Goal: Information Seeking & Learning: Find specific page/section

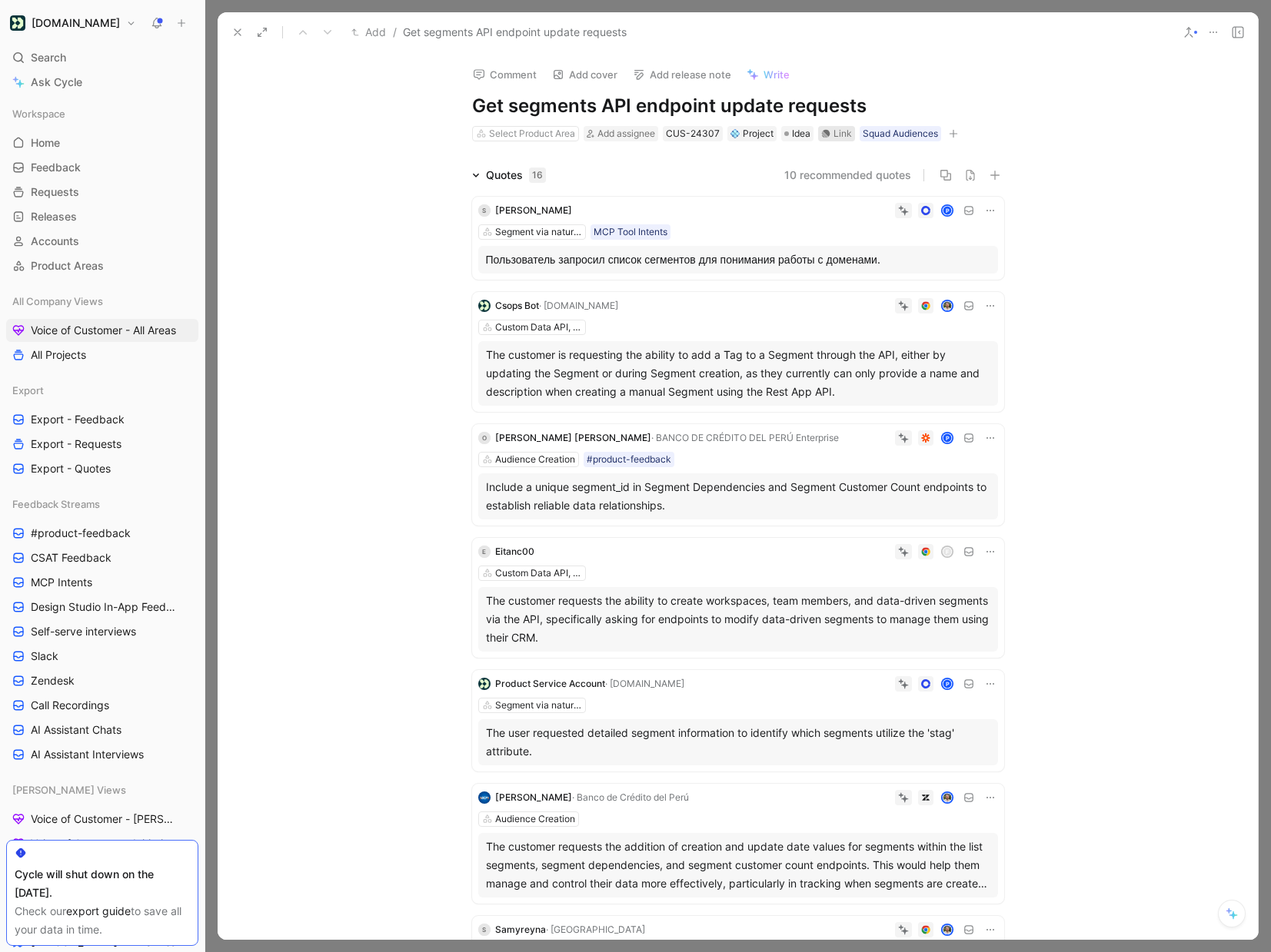
click at [836, 135] on div "Link" at bounding box center [843, 134] width 19 height 16
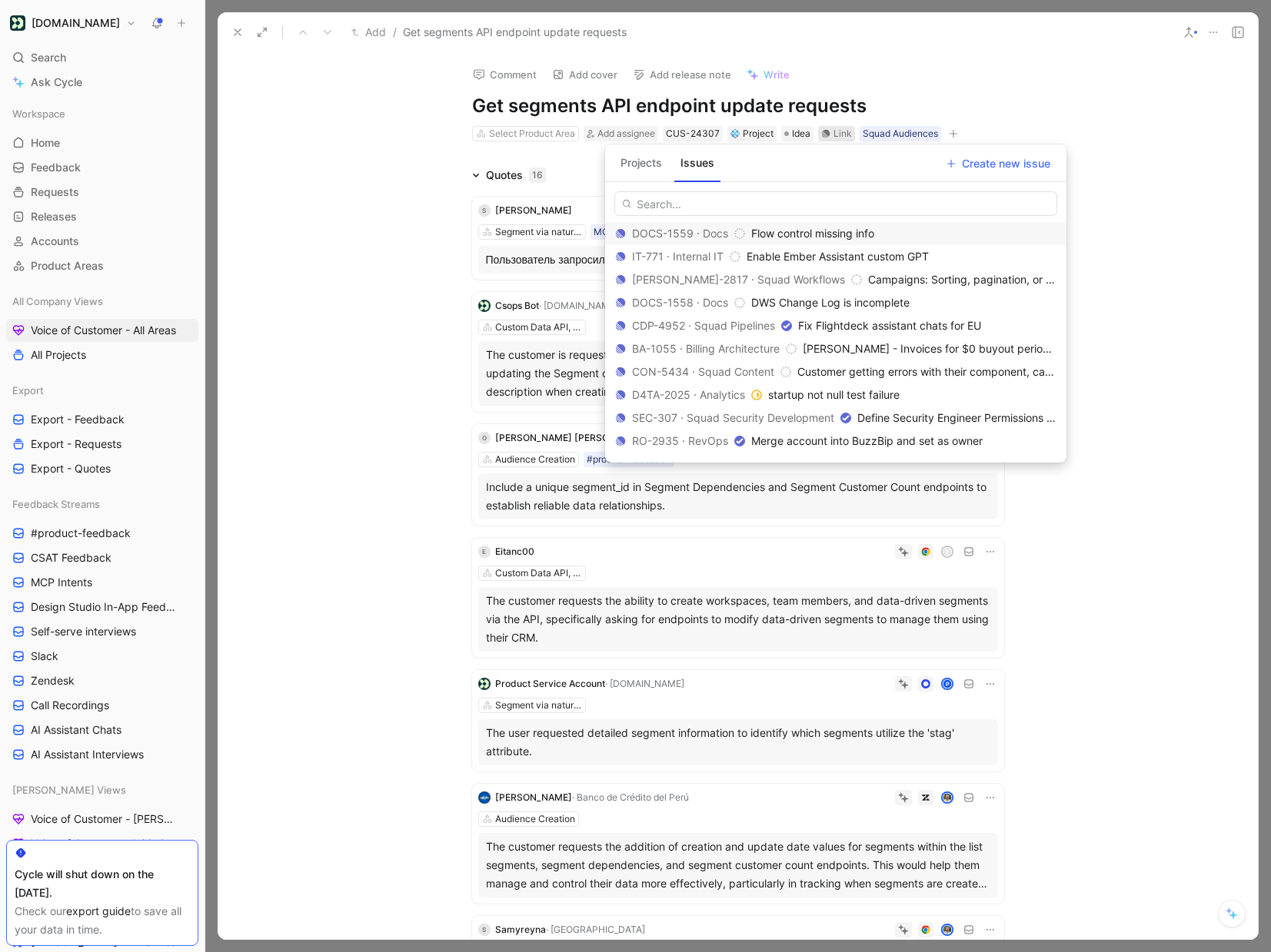
click at [739, 199] on input "text" at bounding box center [835, 203] width 443 height 24
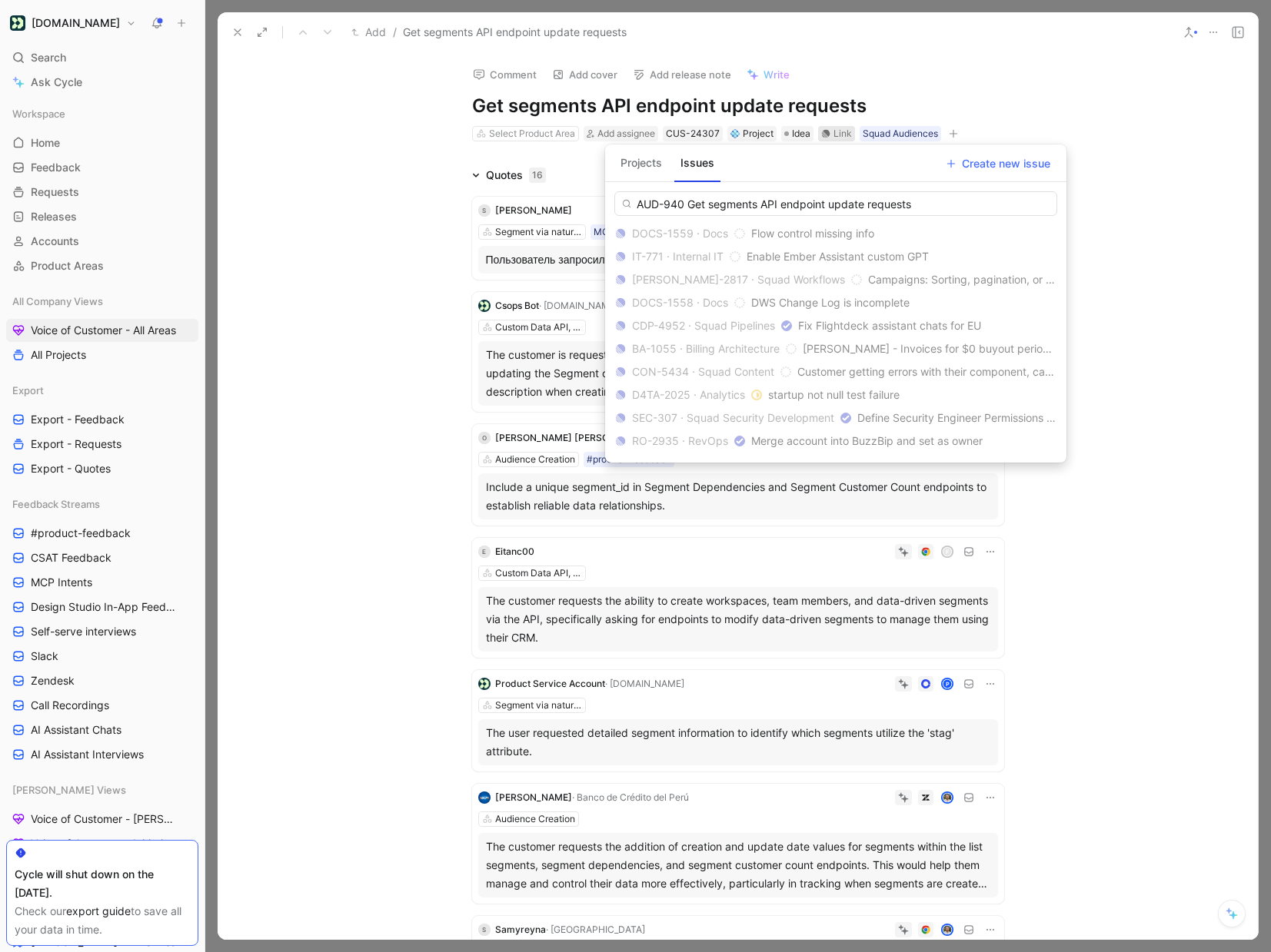
click at [650, 166] on button "Projects" at bounding box center [641, 162] width 54 height 24
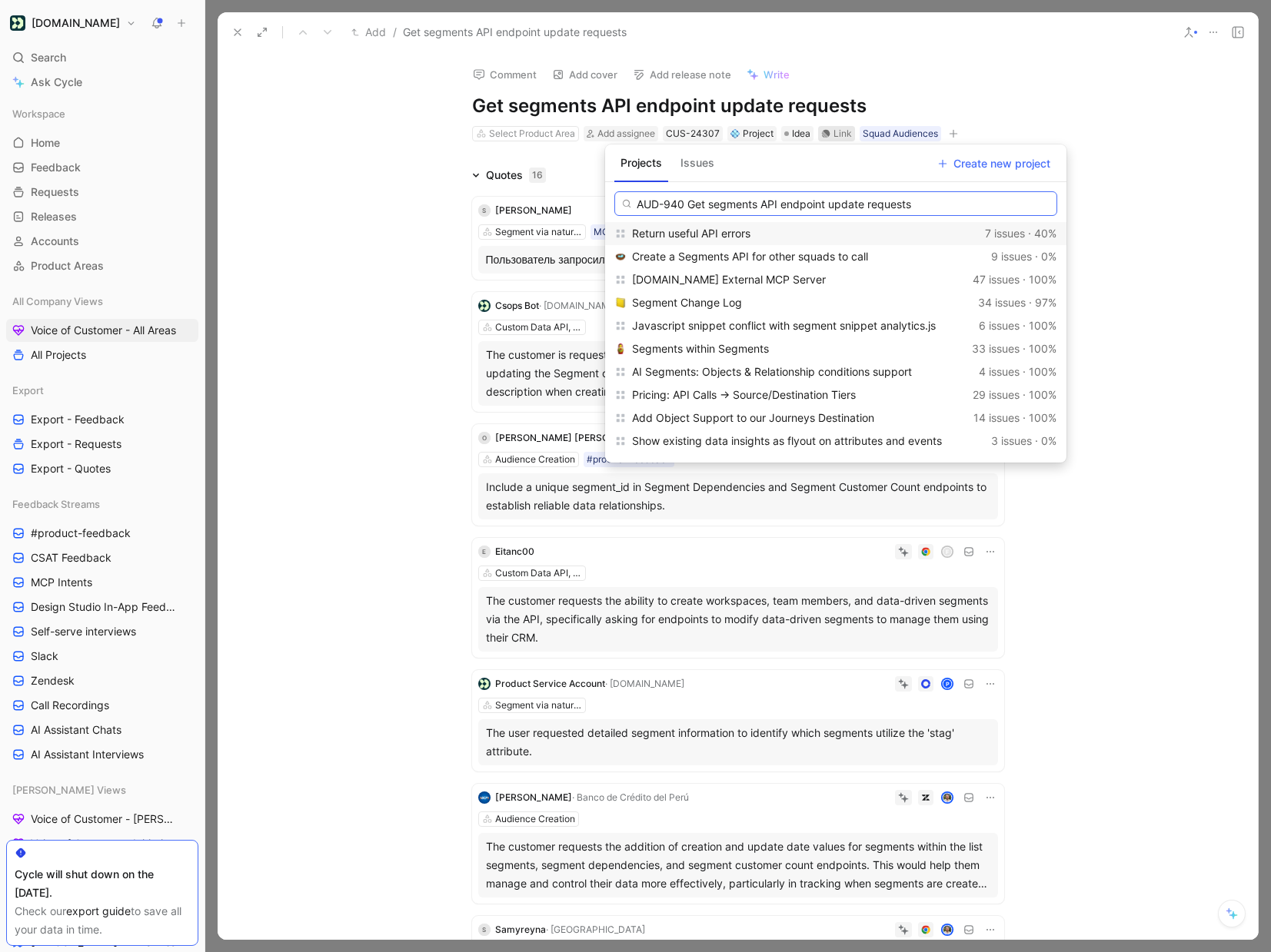
drag, startPoint x: 691, startPoint y: 203, endPoint x: 550, endPoint y: 203, distance: 141.0
click at [560, 203] on body "[DOMAIN_NAME] Search ⌘ K Ask Cycle Workspace Home G then H Feedback G then F Re…" at bounding box center [635, 476] width 1271 height 952
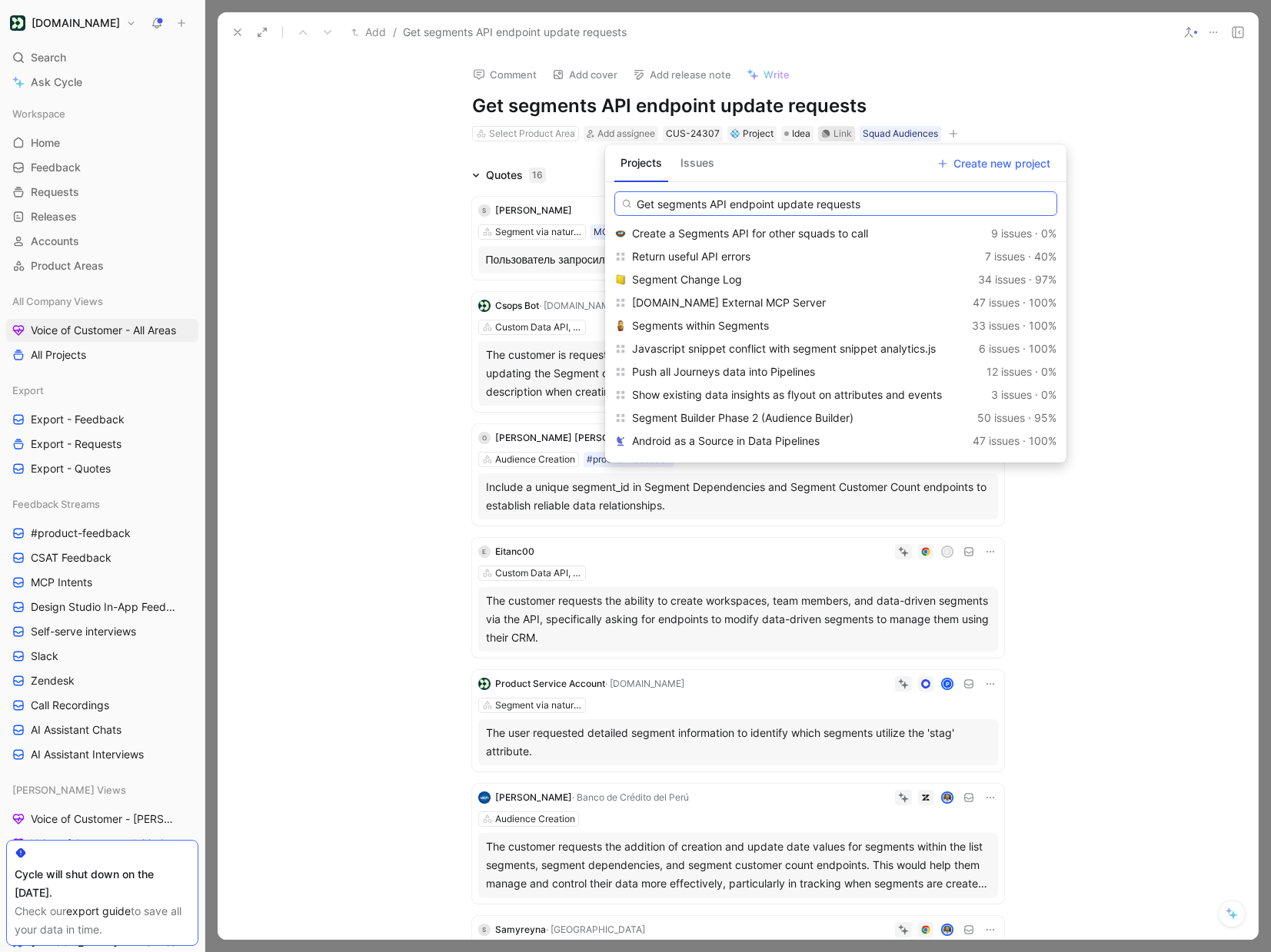
type input "Get segments API endpoint update requests"
click at [698, 170] on button "Issues" at bounding box center [697, 162] width 46 height 24
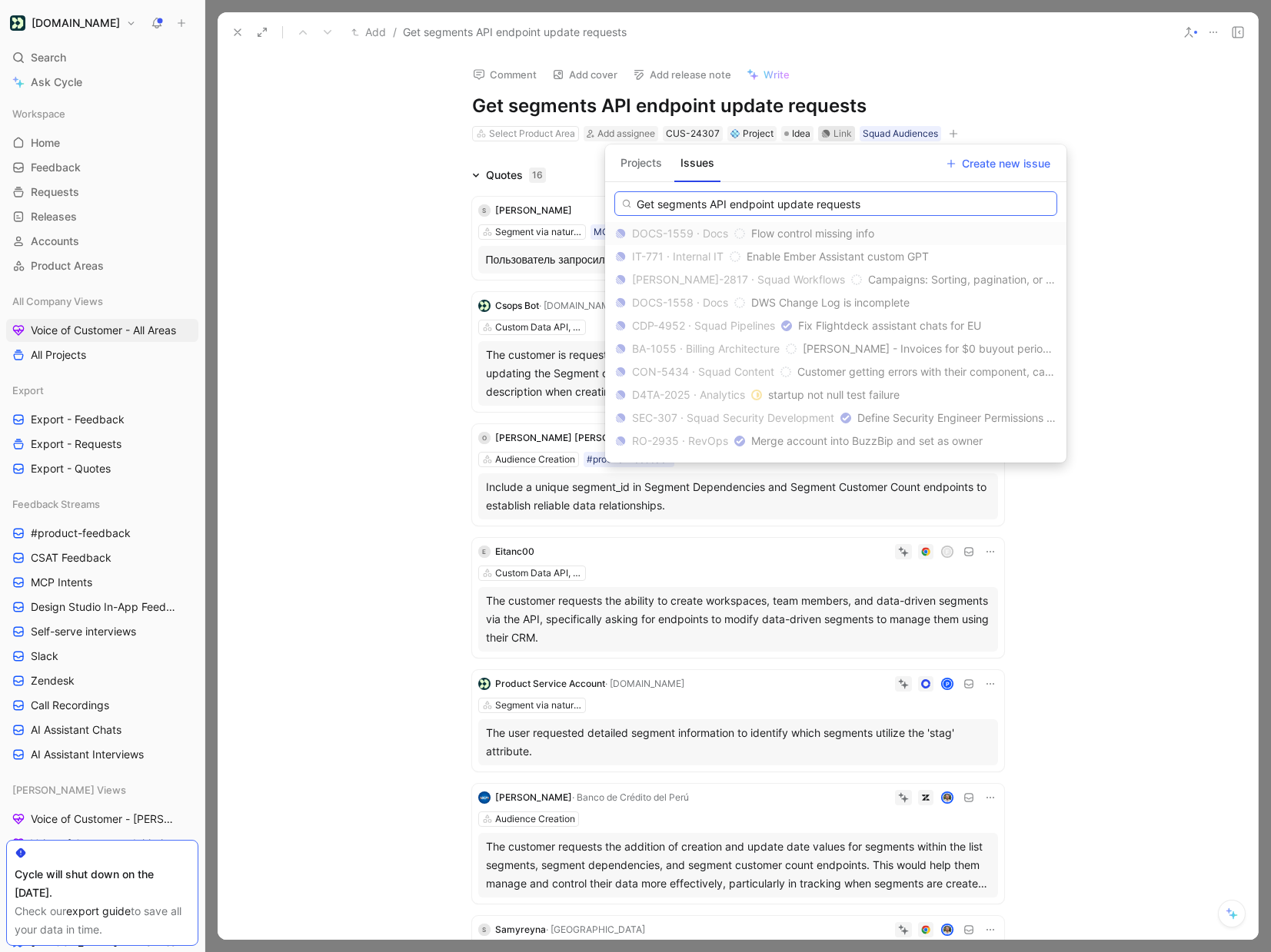
click at [886, 208] on input "Get segments API endpoint update requests" at bounding box center [835, 203] width 443 height 24
click at [686, 205] on input "Get segments API endpoint update requests" at bounding box center [835, 203] width 443 height 24
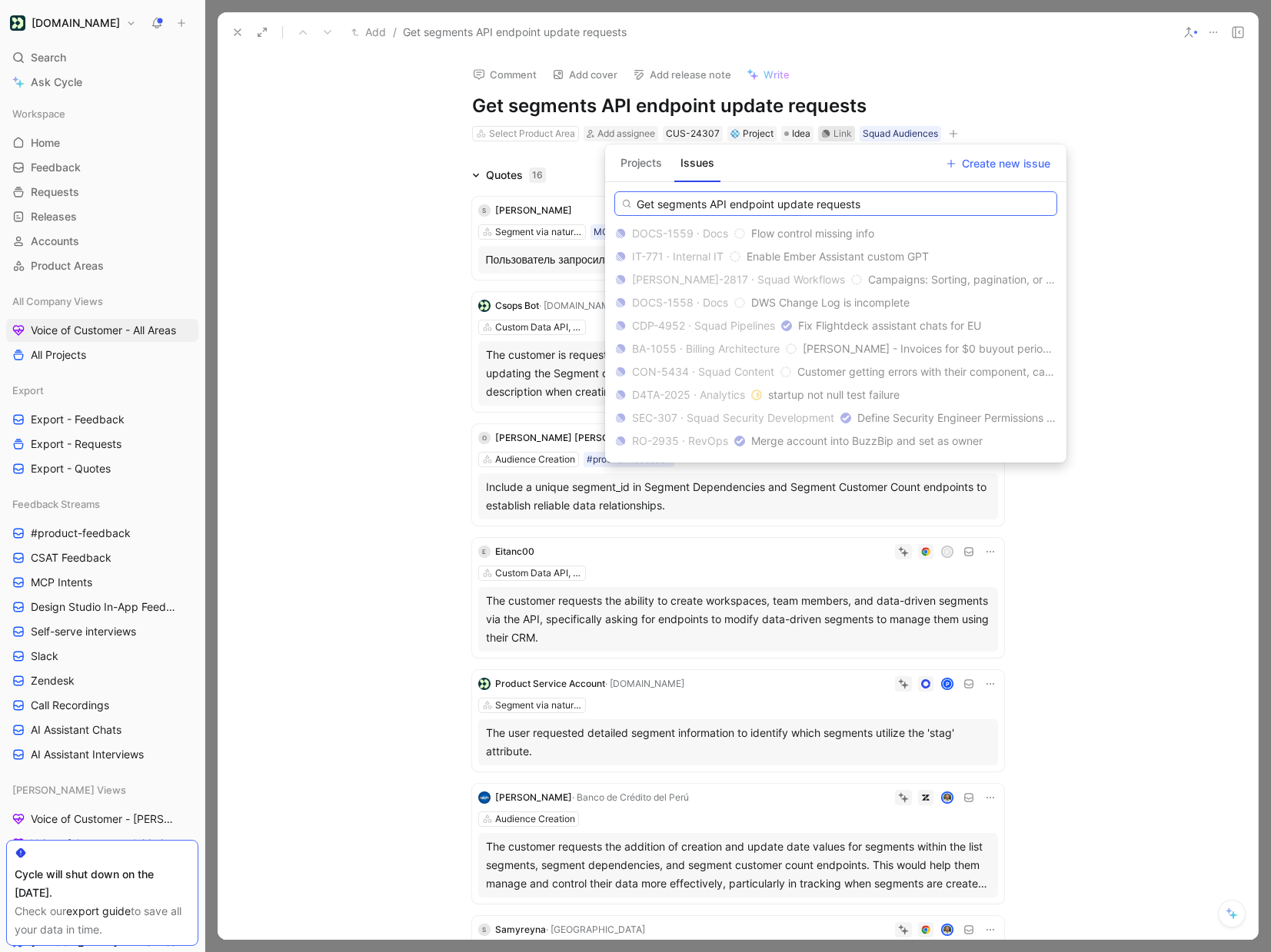
click at [686, 205] on input "Get segments API endpoint update requests" at bounding box center [835, 203] width 443 height 24
click at [827, 209] on input "Get segments API endpoint update requests" at bounding box center [835, 203] width 443 height 24
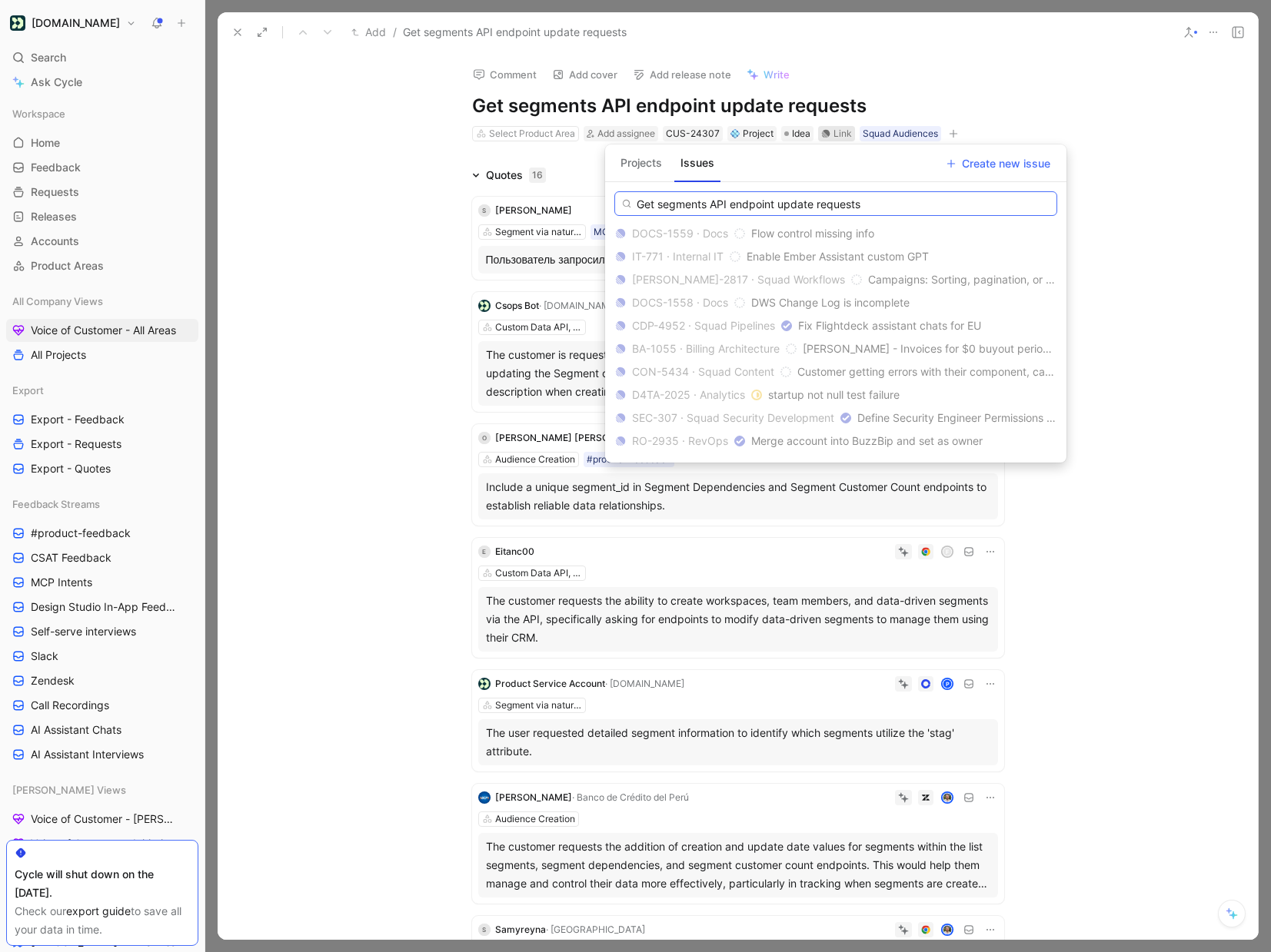
click at [827, 209] on input "Get segments API endpoint update requests" at bounding box center [835, 203] width 443 height 24
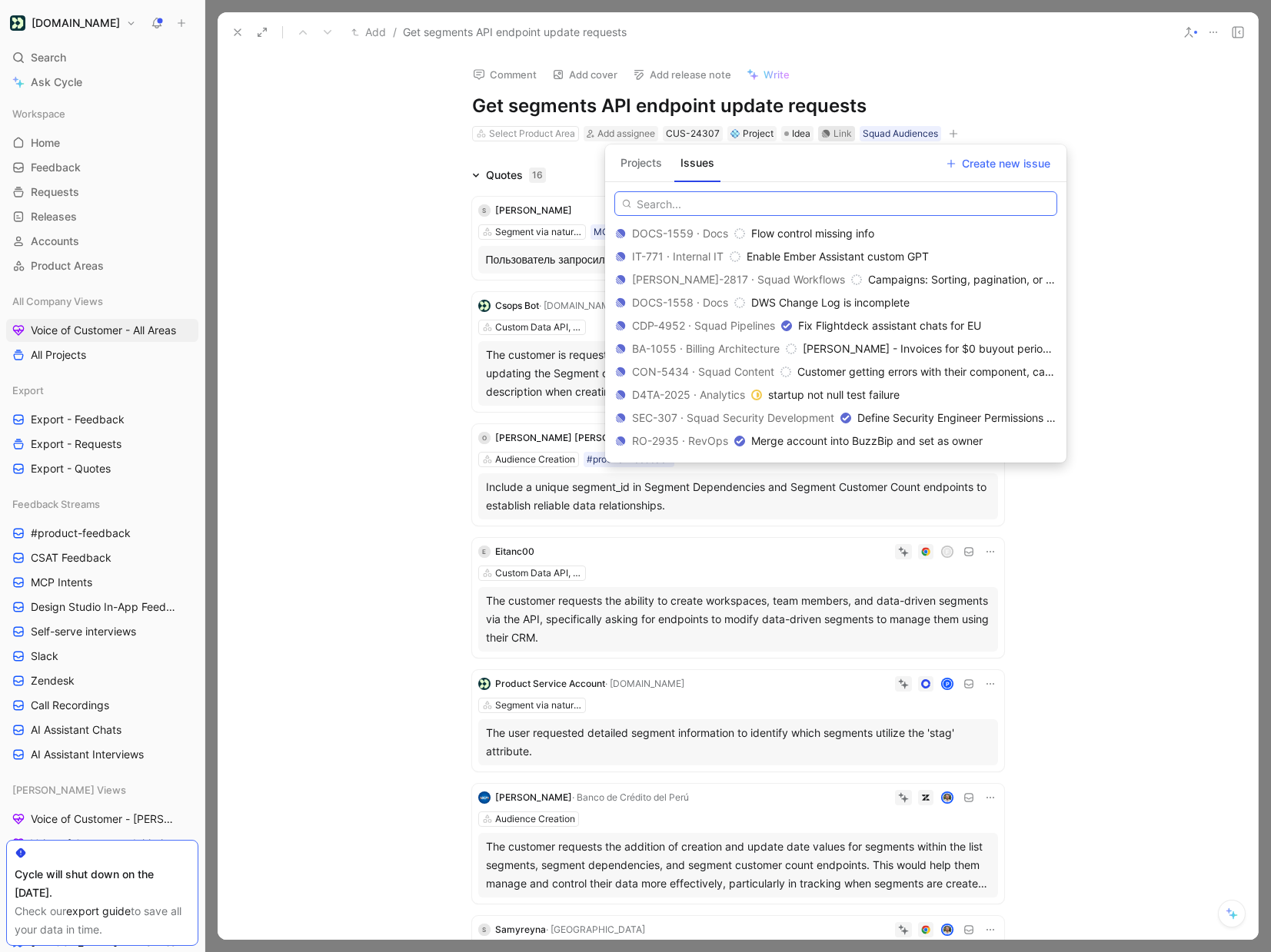
click at [740, 203] on input "text" at bounding box center [835, 203] width 443 height 24
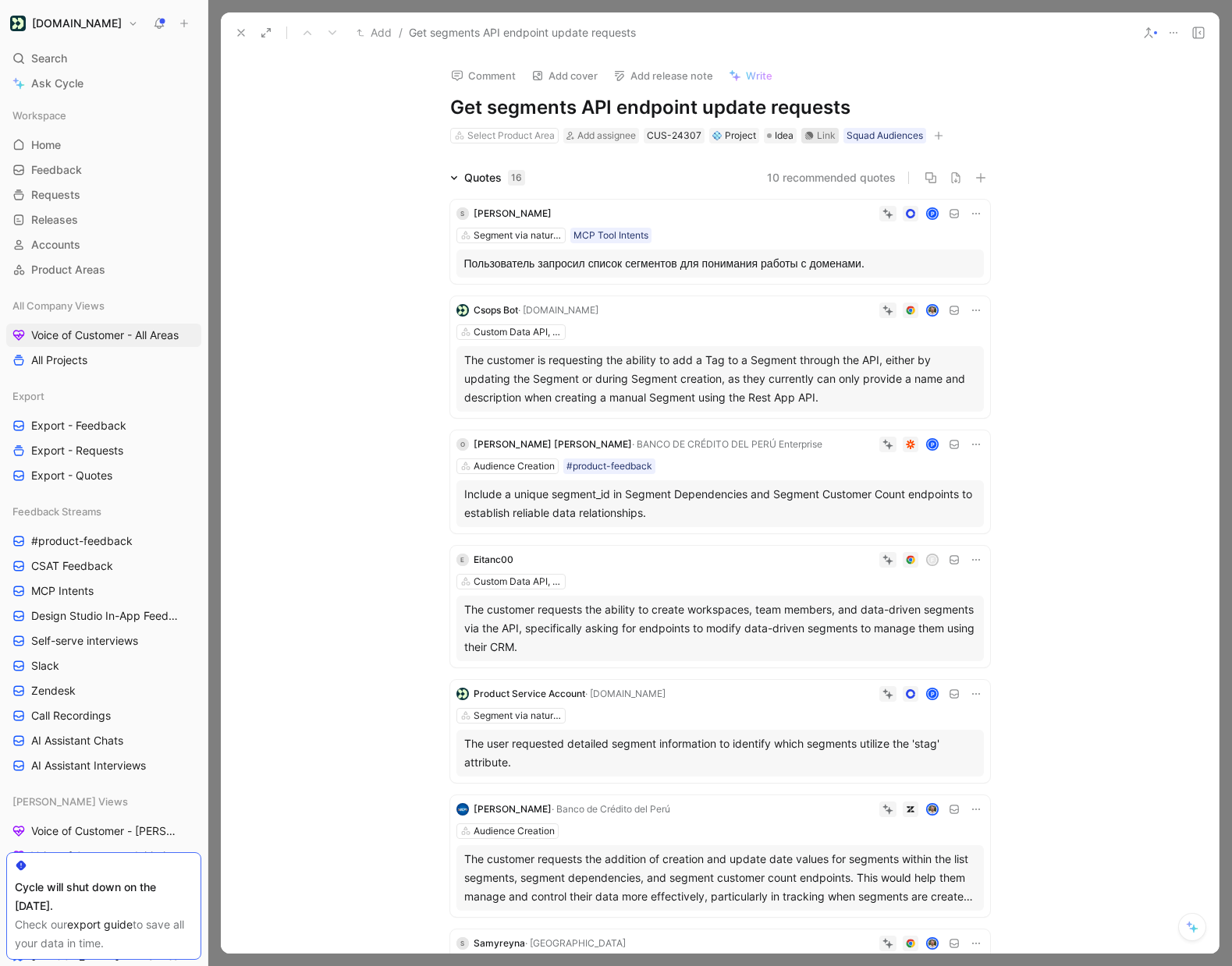
click at [821, 137] on div "Link" at bounding box center [826, 136] width 19 height 16
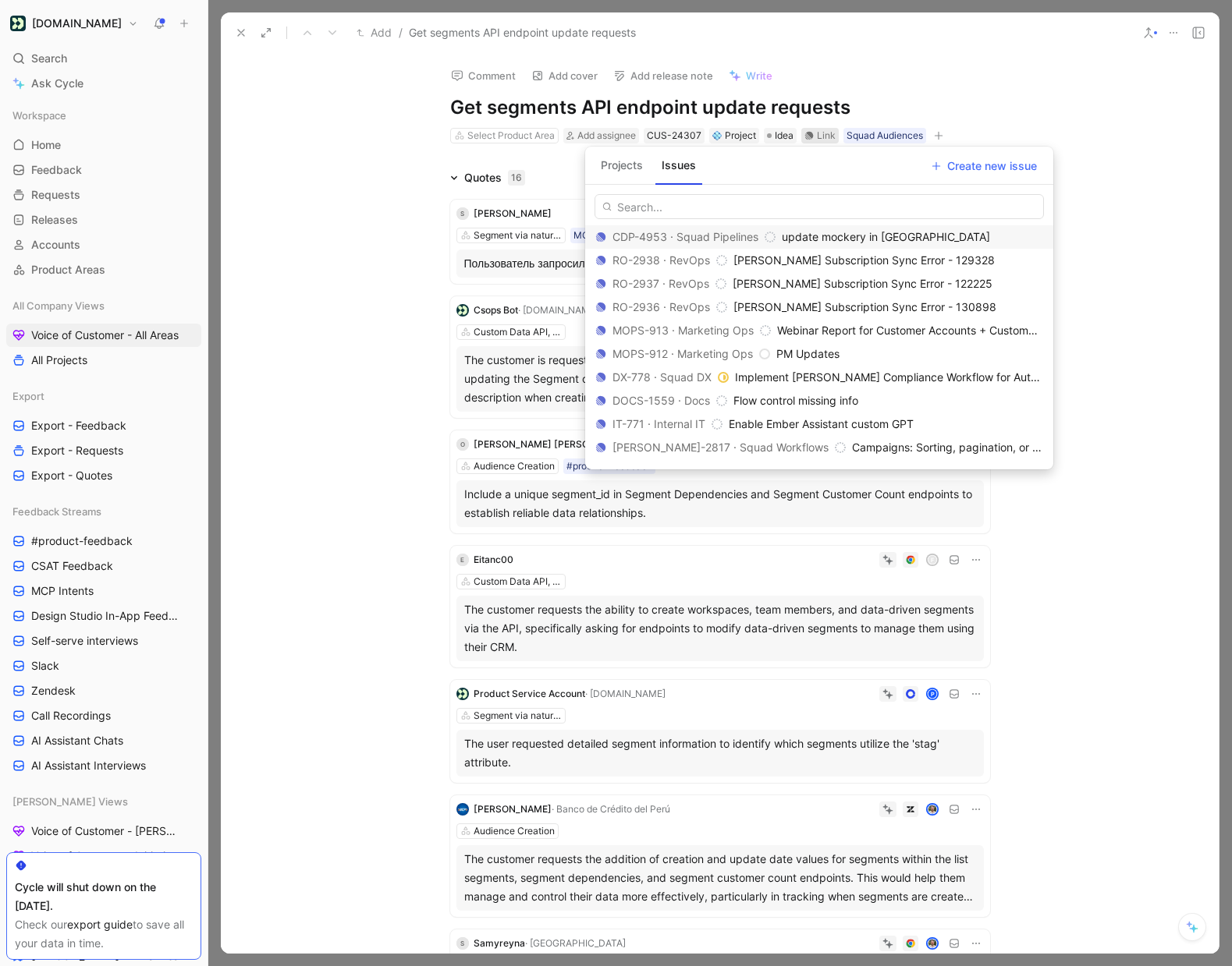
click at [671, 206] on input "text" at bounding box center [819, 206] width 450 height 25
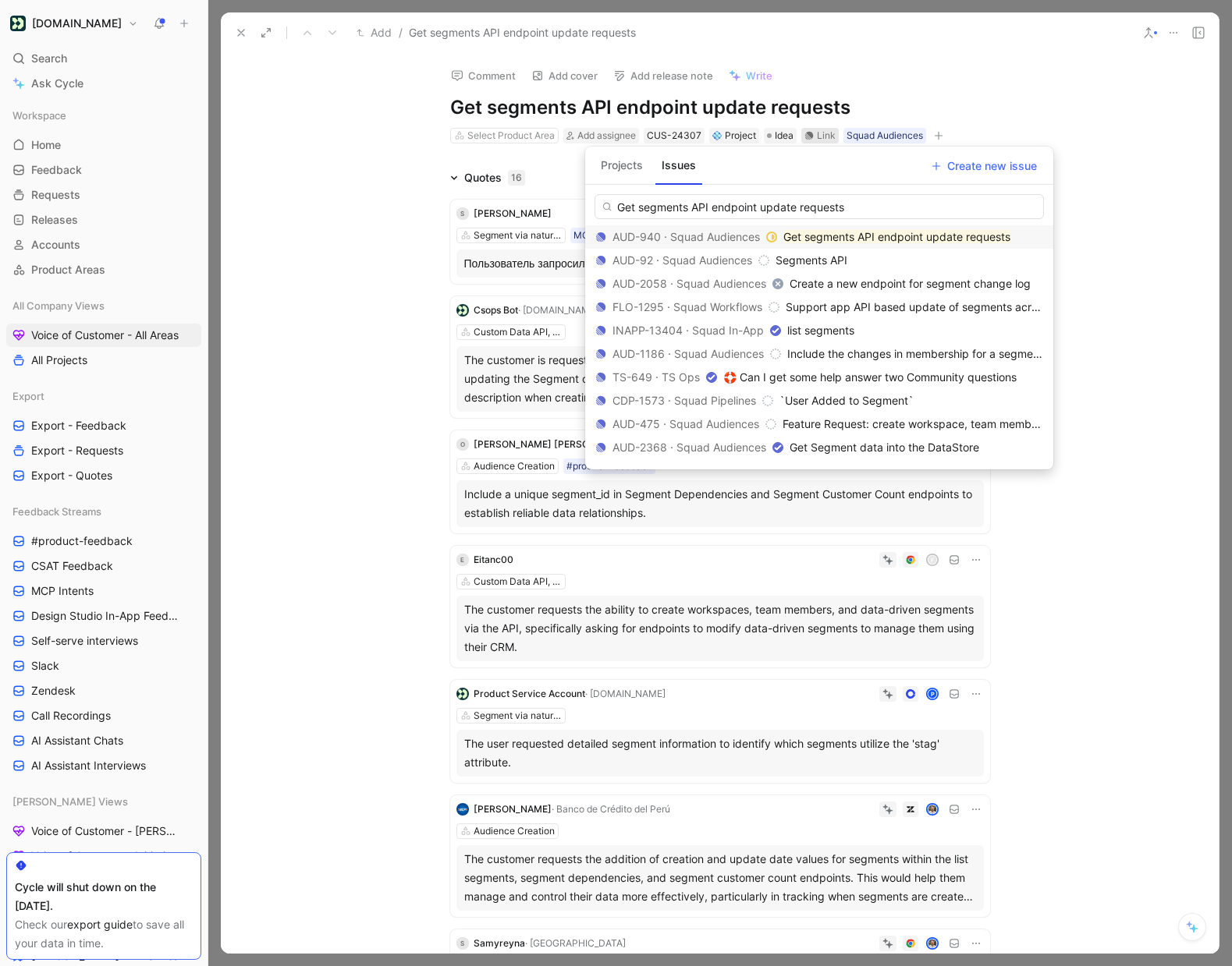
type input "Get segments API endpoint update requests"
click at [737, 231] on div "AUD-940 · Squad Audiences" at bounding box center [686, 237] width 182 height 19
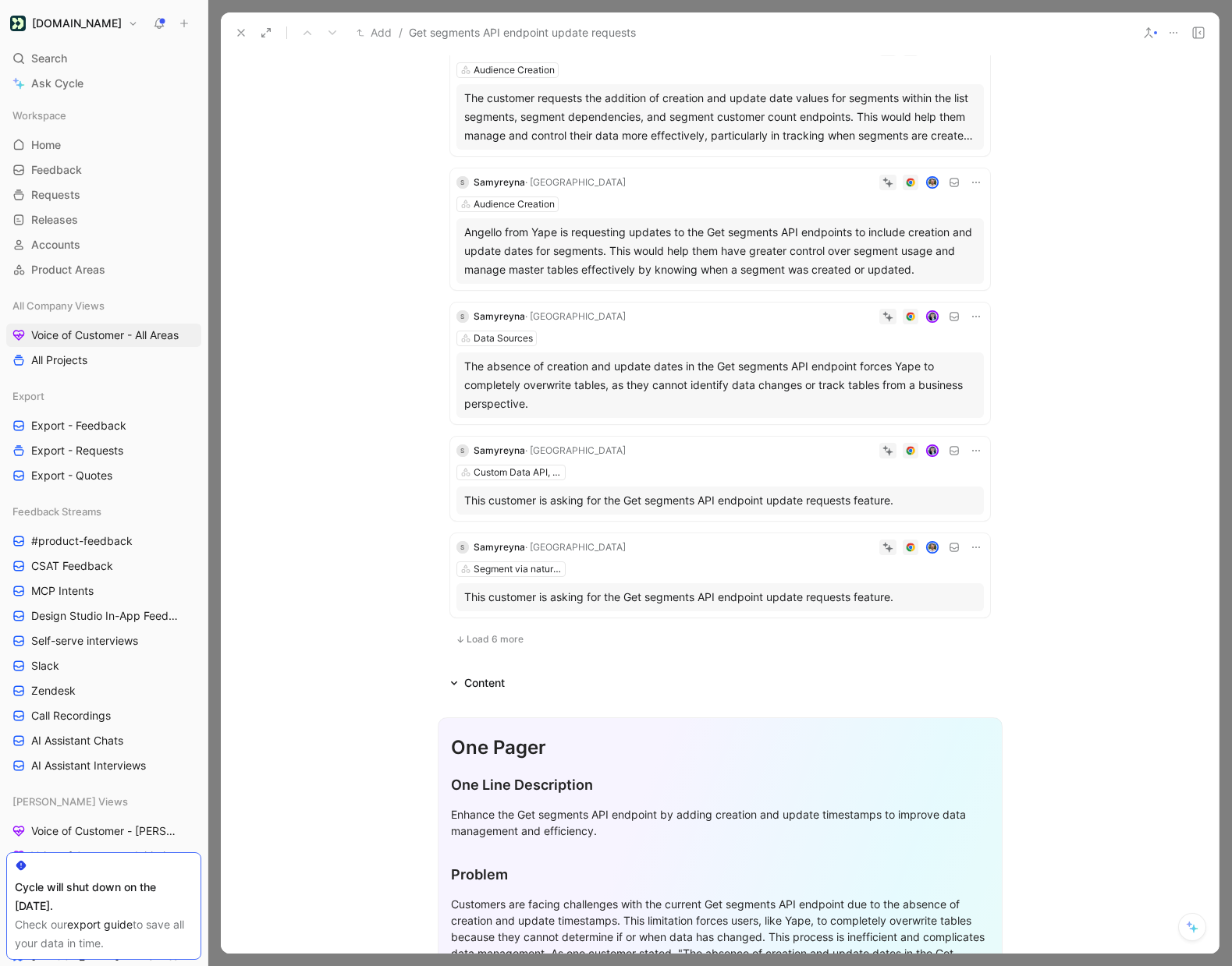
scroll to position [861, 0]
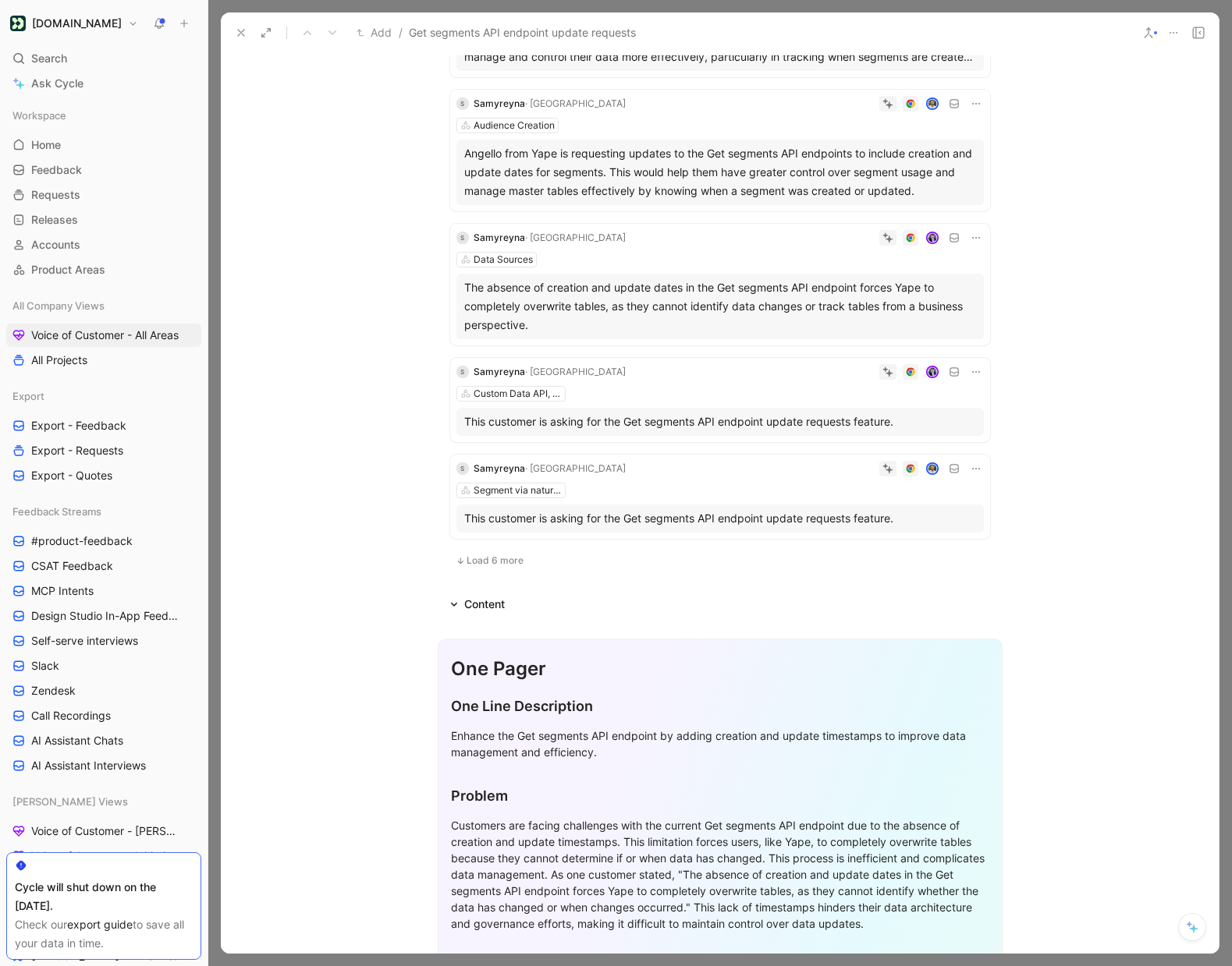
click at [494, 567] on button "Load 6 more" at bounding box center [489, 561] width 78 height 19
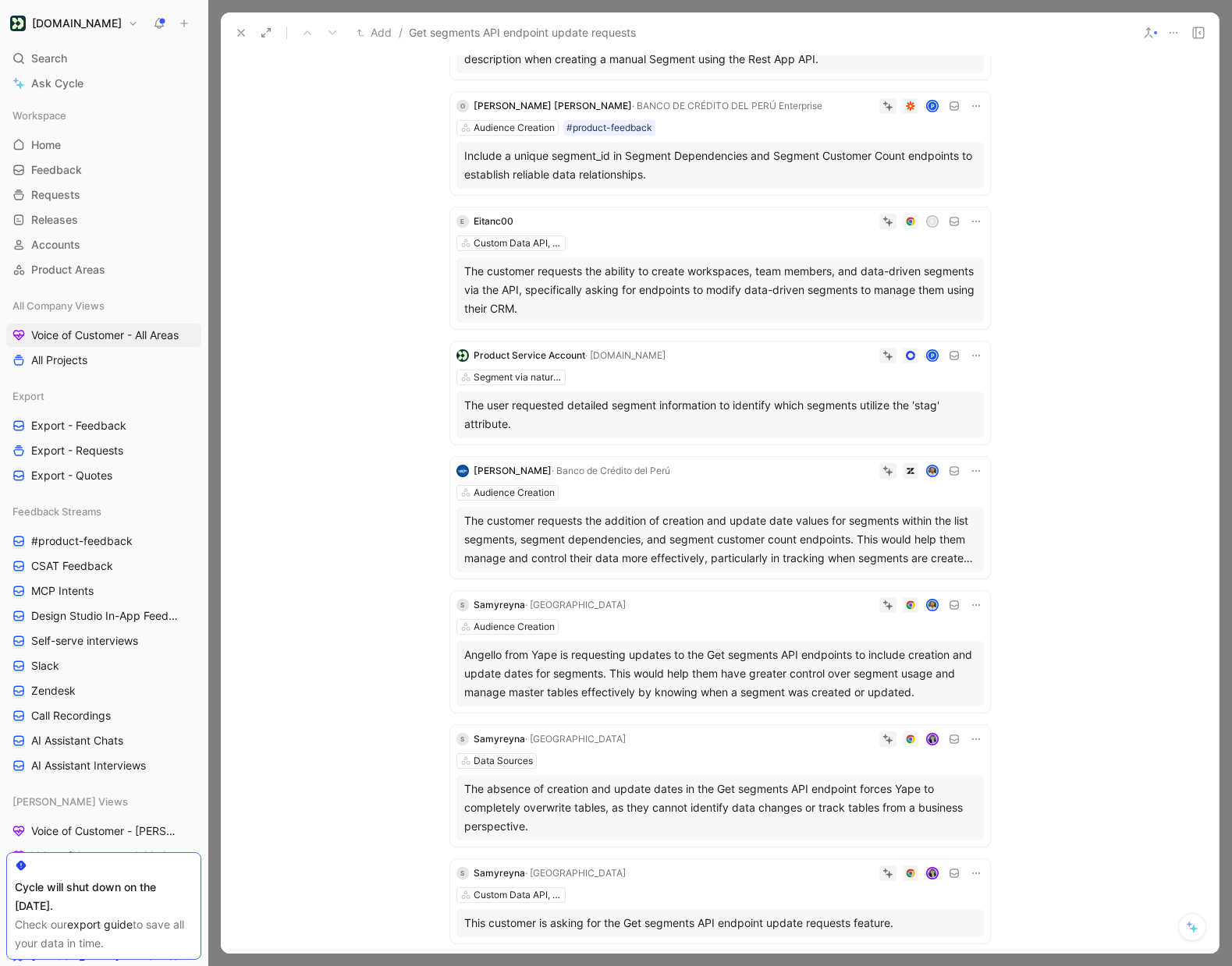
scroll to position [0, 0]
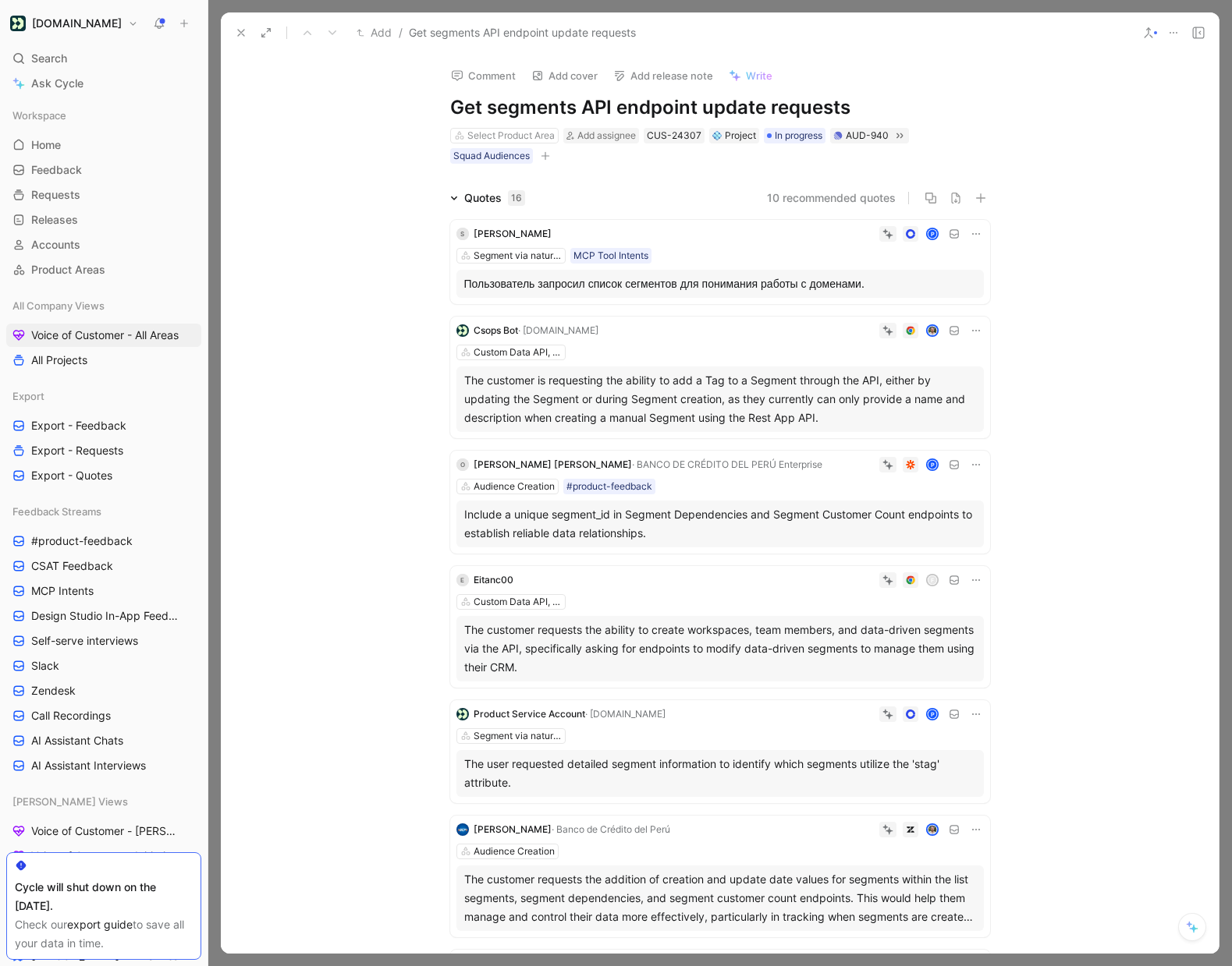
click at [455, 201] on icon at bounding box center [454, 198] width 8 height 8
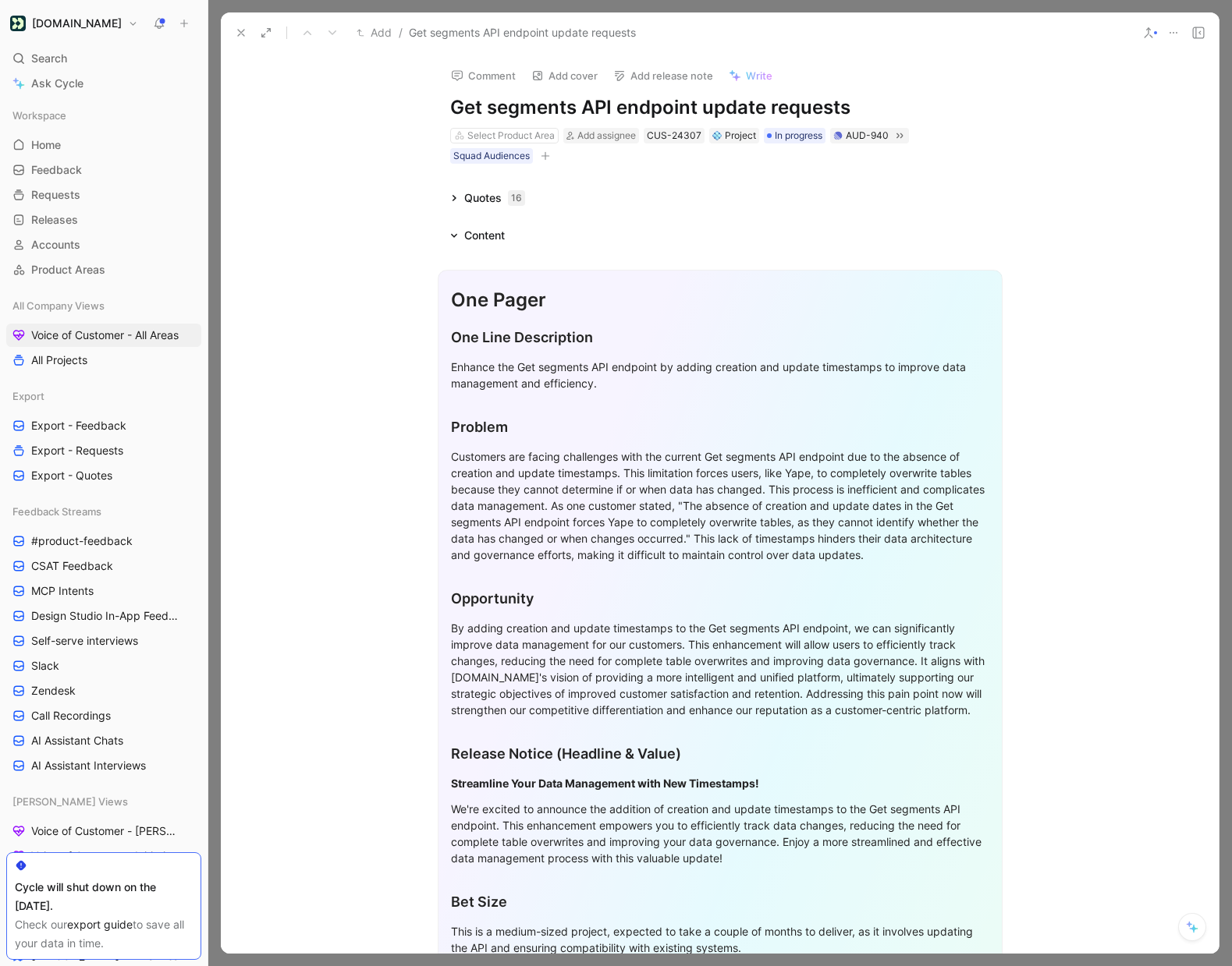
click at [247, 32] on button at bounding box center [241, 33] width 22 height 22
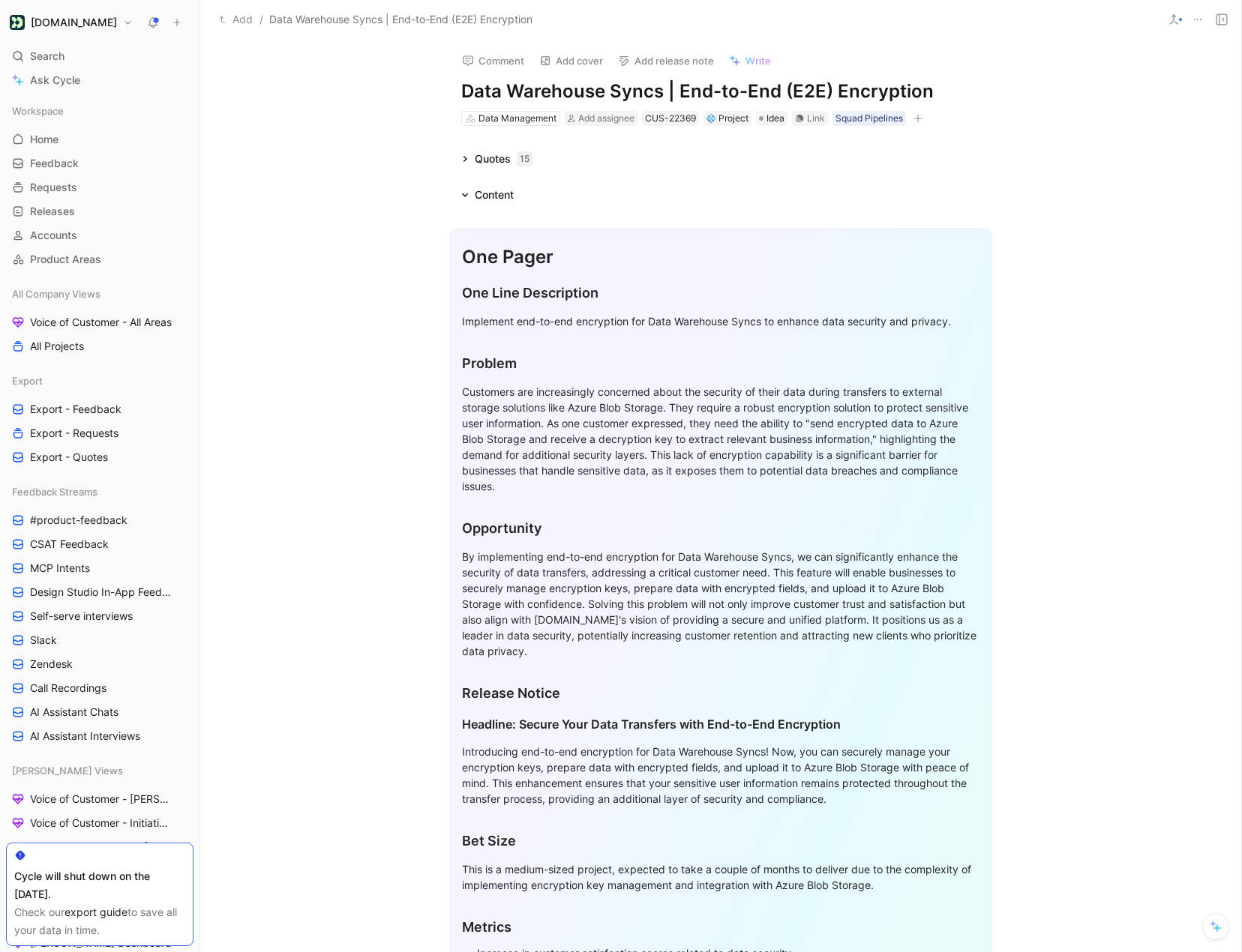
click at [465, 195] on icon at bounding box center [465, 195] width 6 height 4
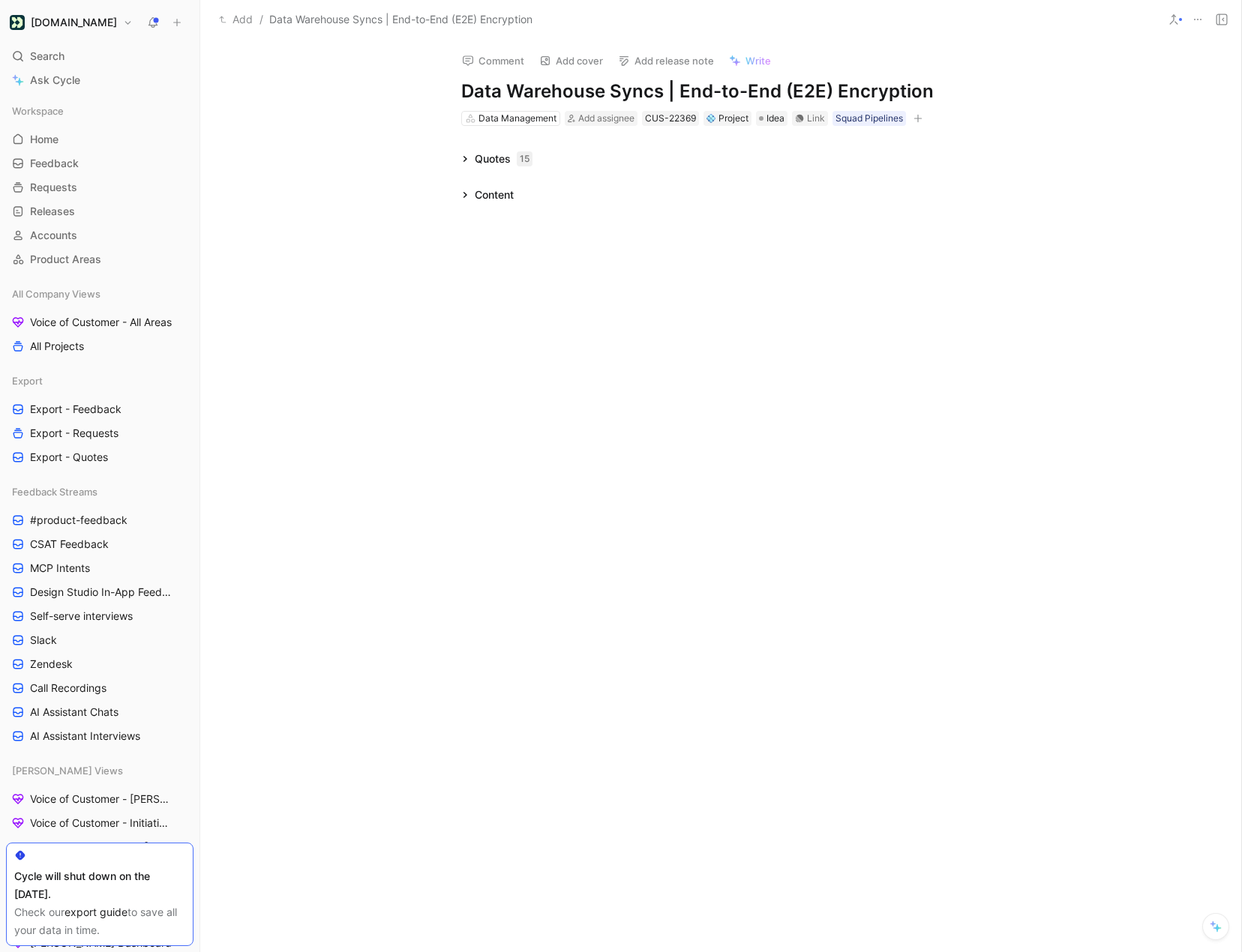
click at [463, 162] on icon at bounding box center [465, 159] width 8 height 8
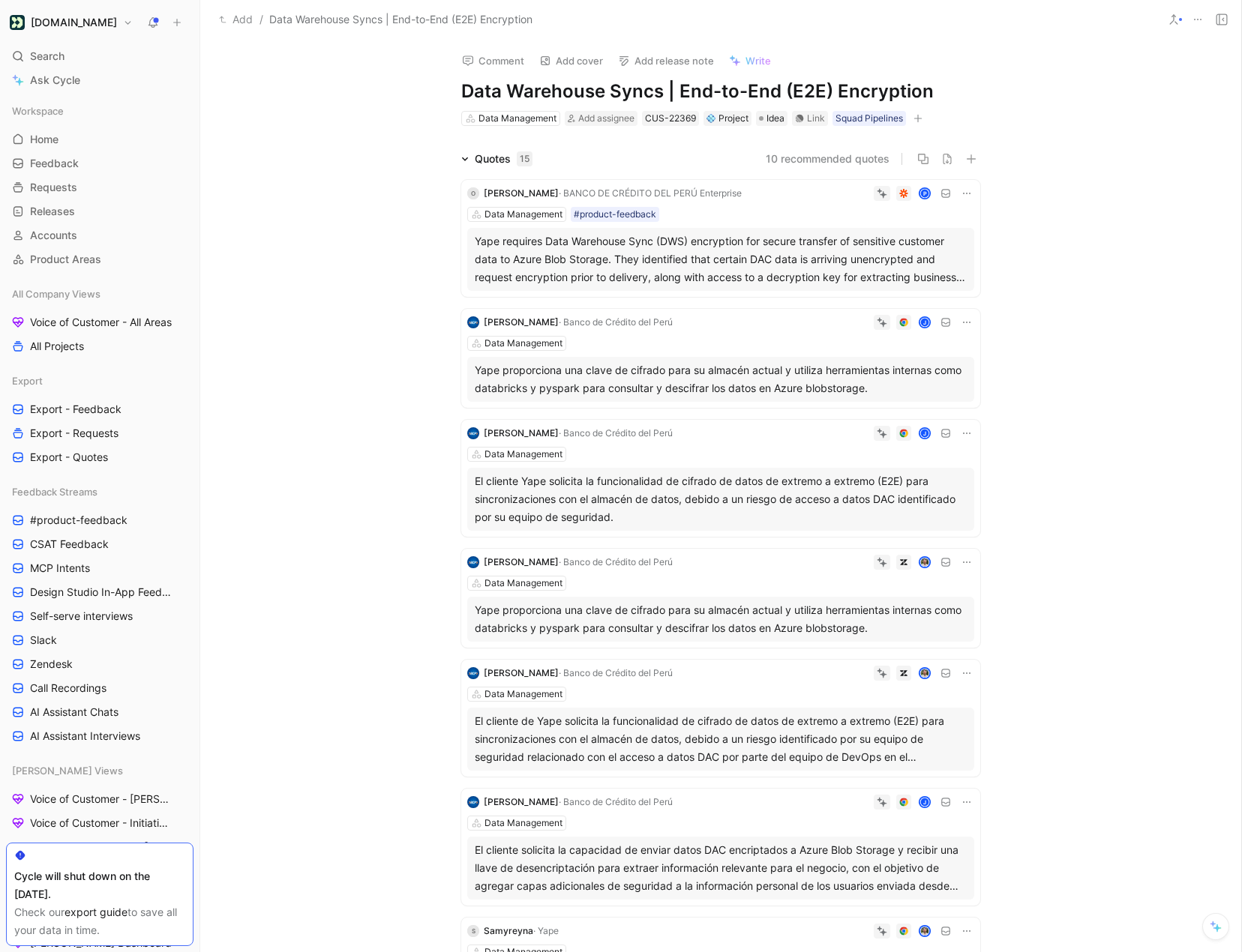
click at [571, 84] on h1 "Data Warehouse Syncs | End-to-End (E2E) Encryption" at bounding box center [720, 91] width 519 height 24
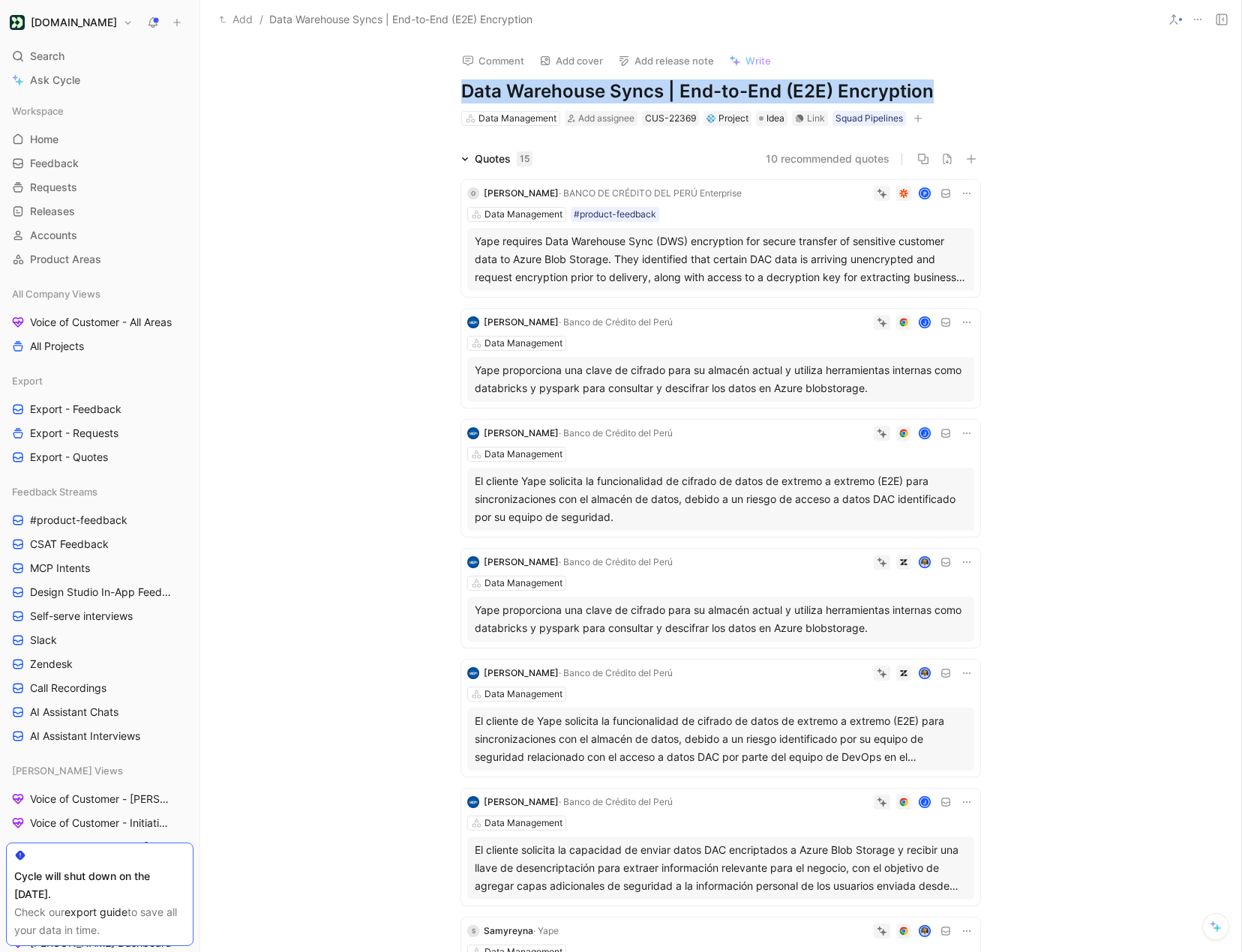
click at [571, 84] on h1 "Data Warehouse Syncs | End-to-End (E2E) Encryption" at bounding box center [720, 91] width 519 height 24
